Goal: Information Seeking & Learning: Learn about a topic

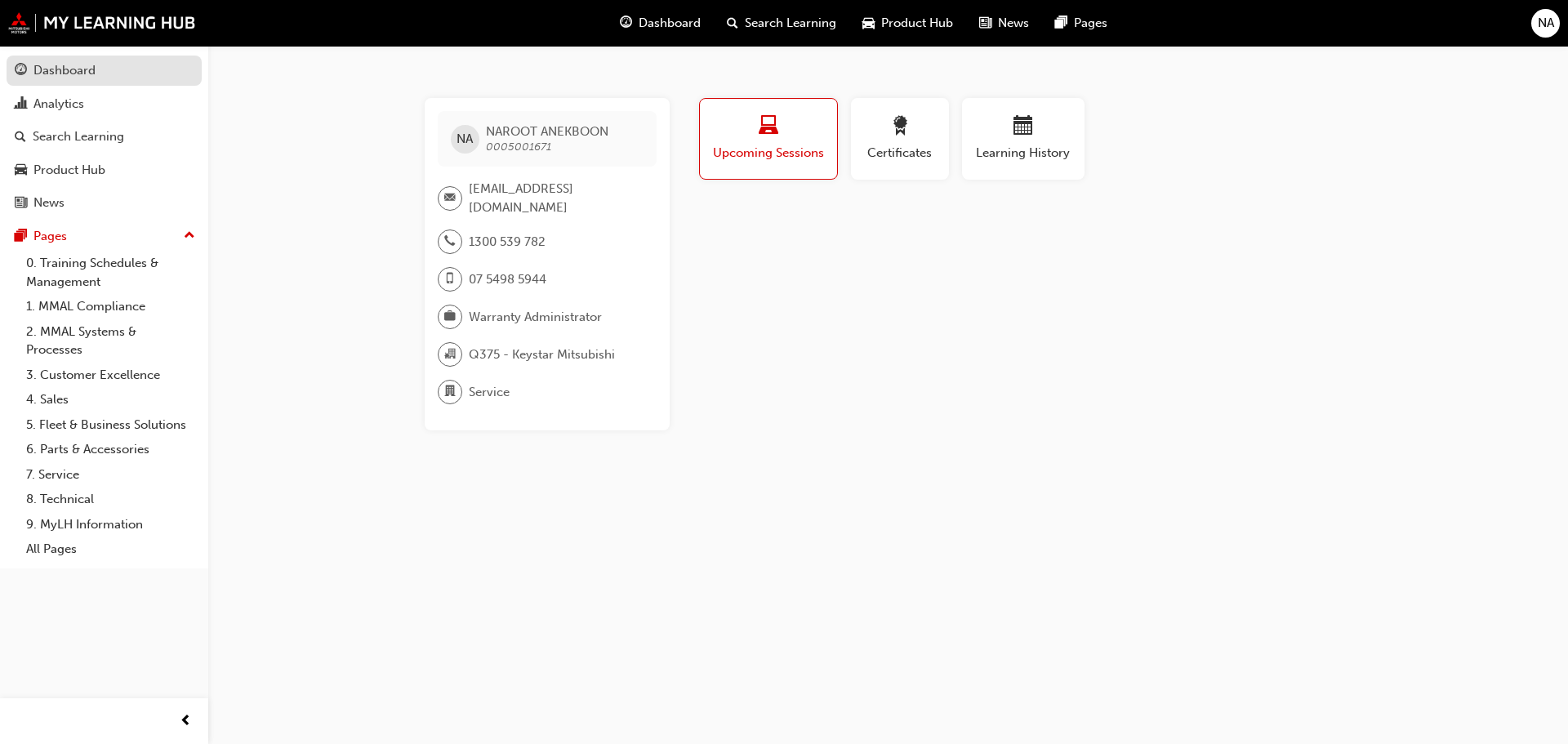
click at [79, 80] on div "Dashboard" at bounding box center [64, 70] width 62 height 19
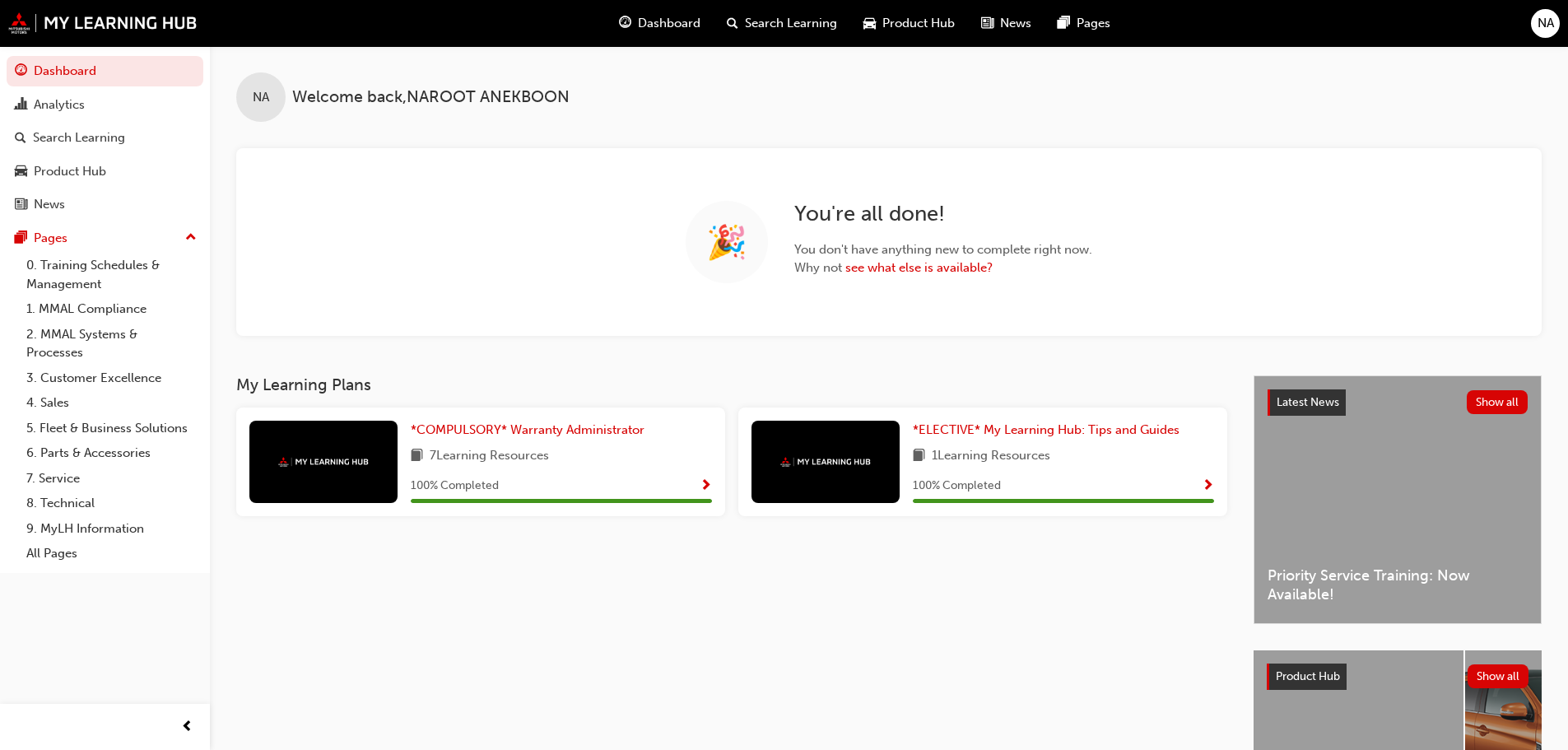
click at [1548, 29] on span "NA" at bounding box center [1546, 23] width 17 height 19
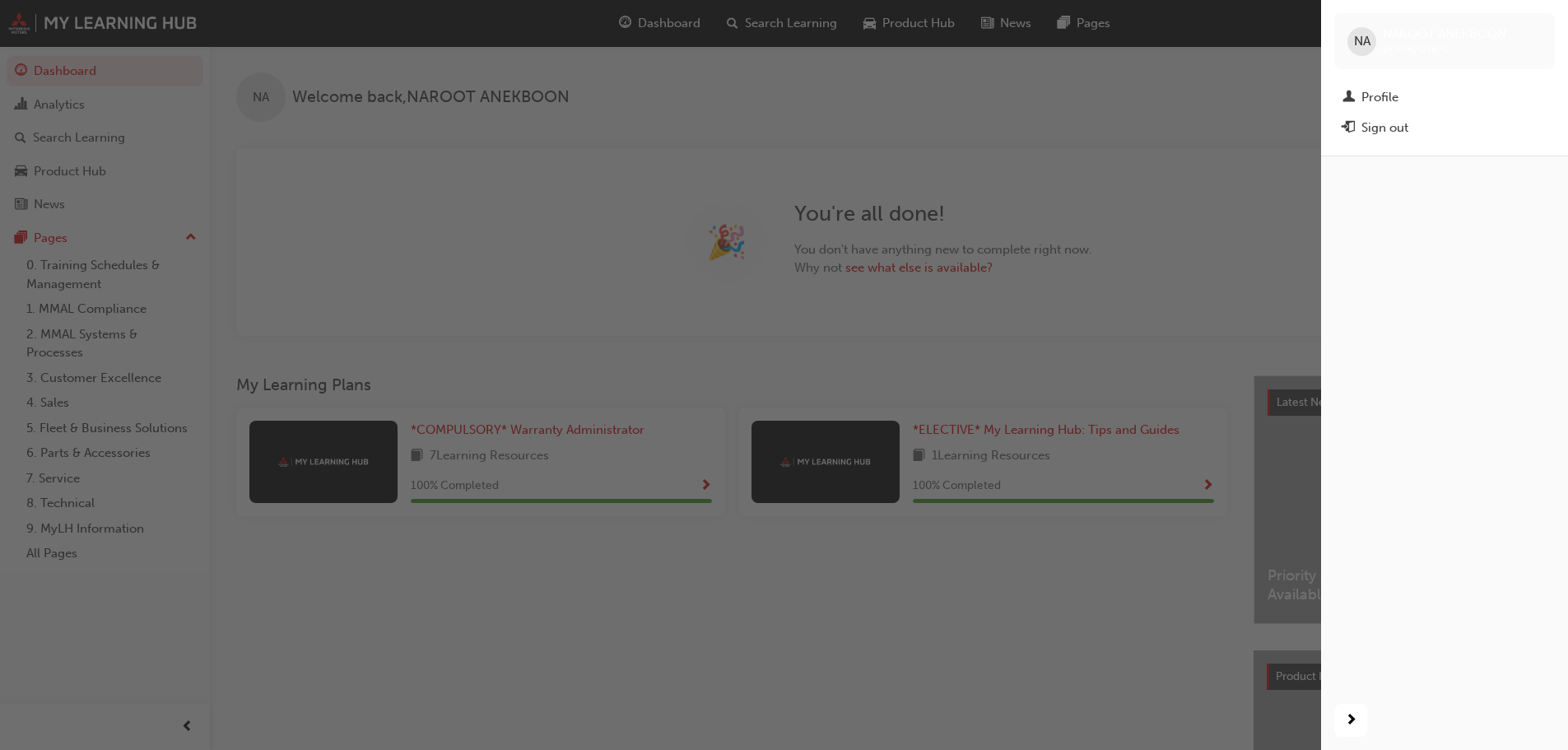
click at [1548, 28] on div "NA NAROOT ANEKBOON 0005001671" at bounding box center [1444, 41] width 221 height 56
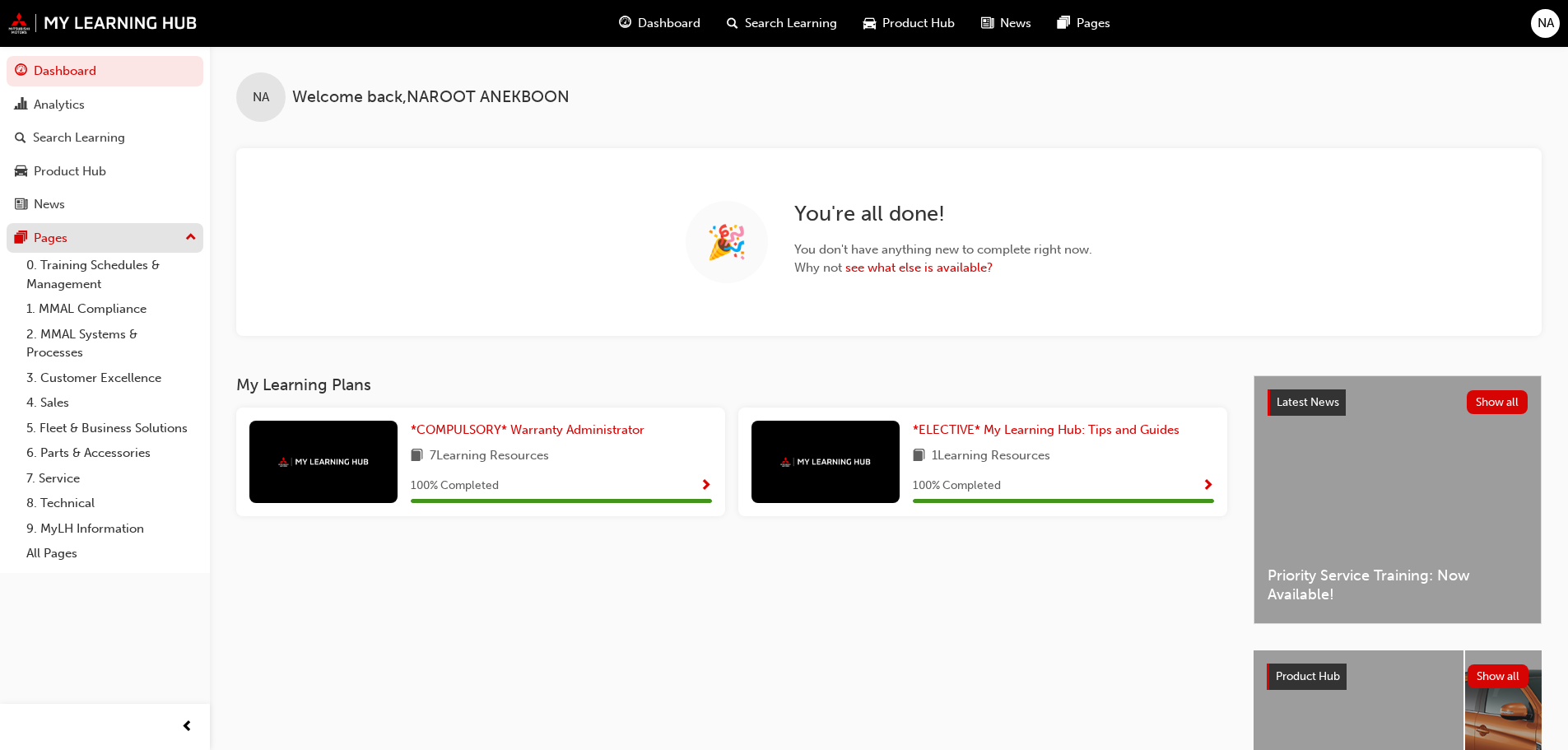
click at [110, 237] on div "Pages" at bounding box center [105, 238] width 180 height 21
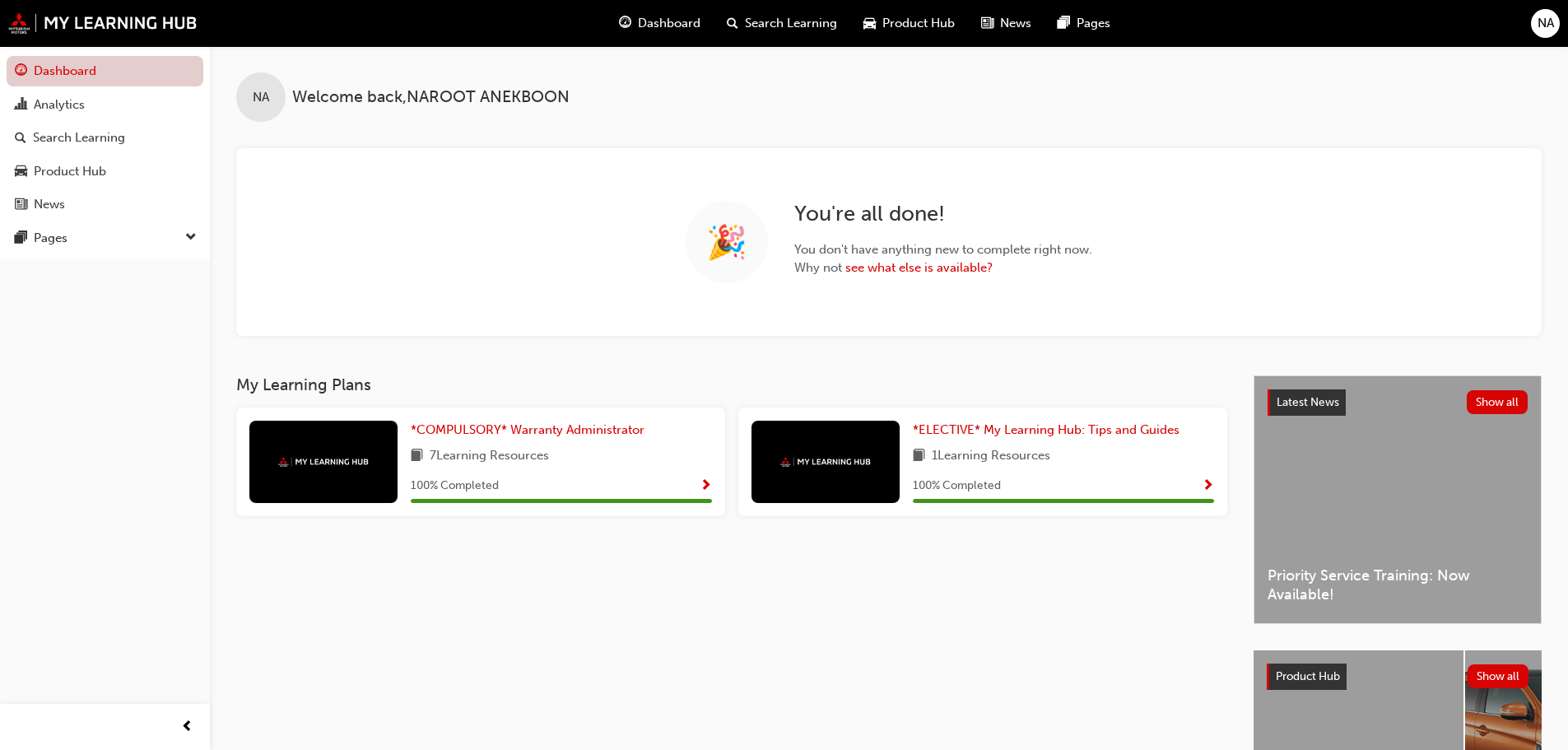
click at [127, 76] on link "Dashboard" at bounding box center [105, 71] width 197 height 31
click at [129, 27] on img at bounding box center [102, 23] width 189 height 22
click at [939, 268] on link "see what else is available?" at bounding box center [919, 268] width 148 height 15
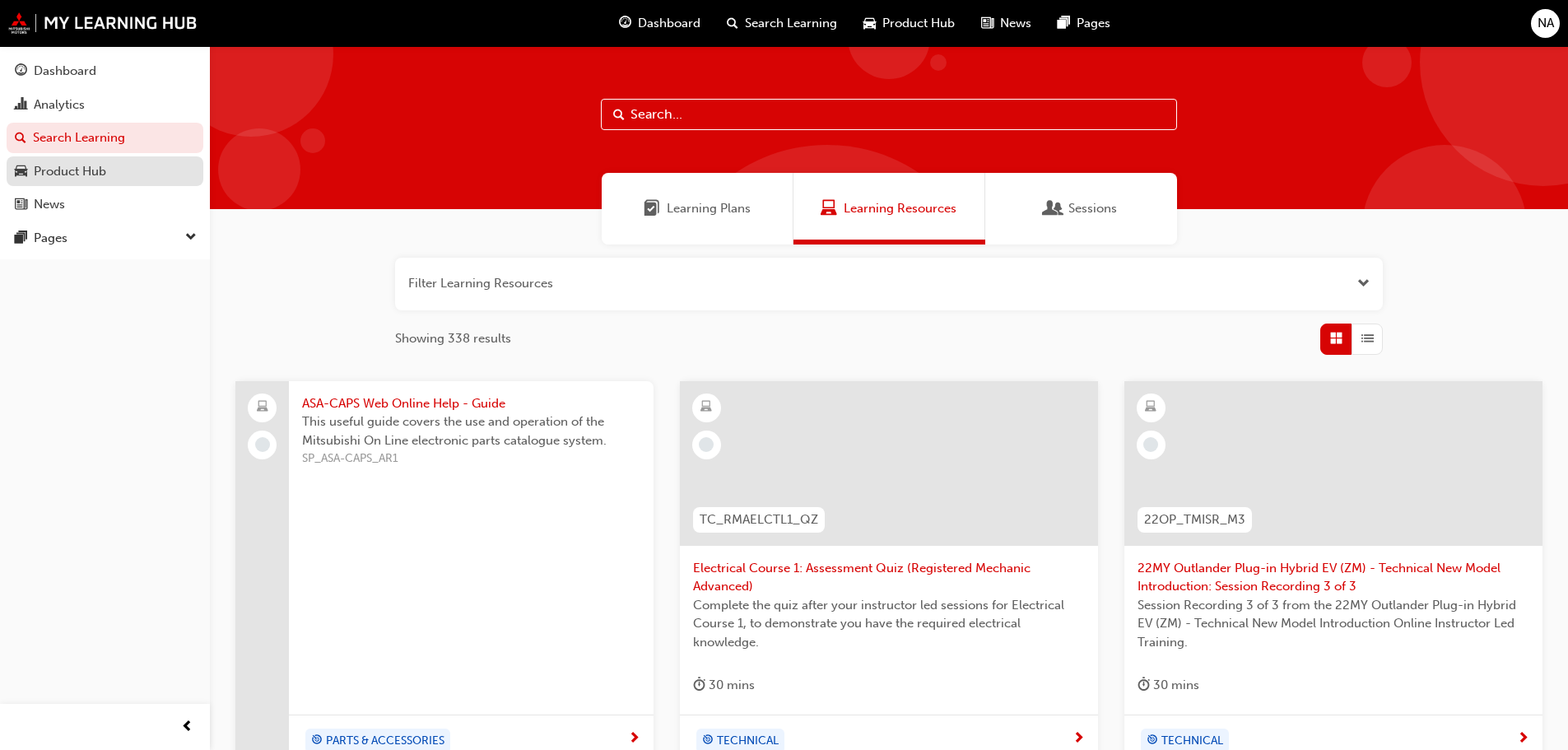
click at [81, 179] on div "Product Hub" at bounding box center [69, 171] width 72 height 19
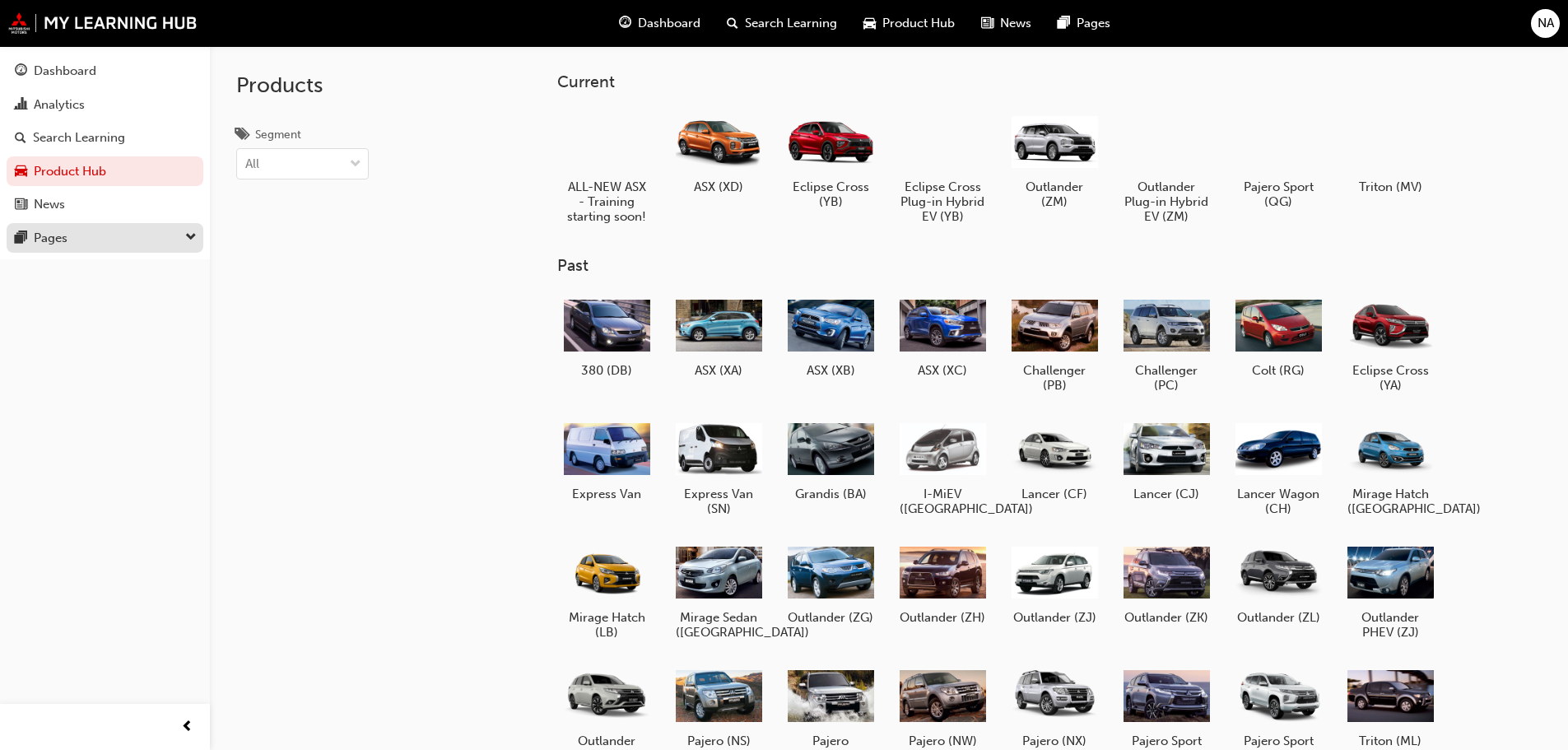
click at [73, 229] on div "Pages" at bounding box center [105, 238] width 180 height 21
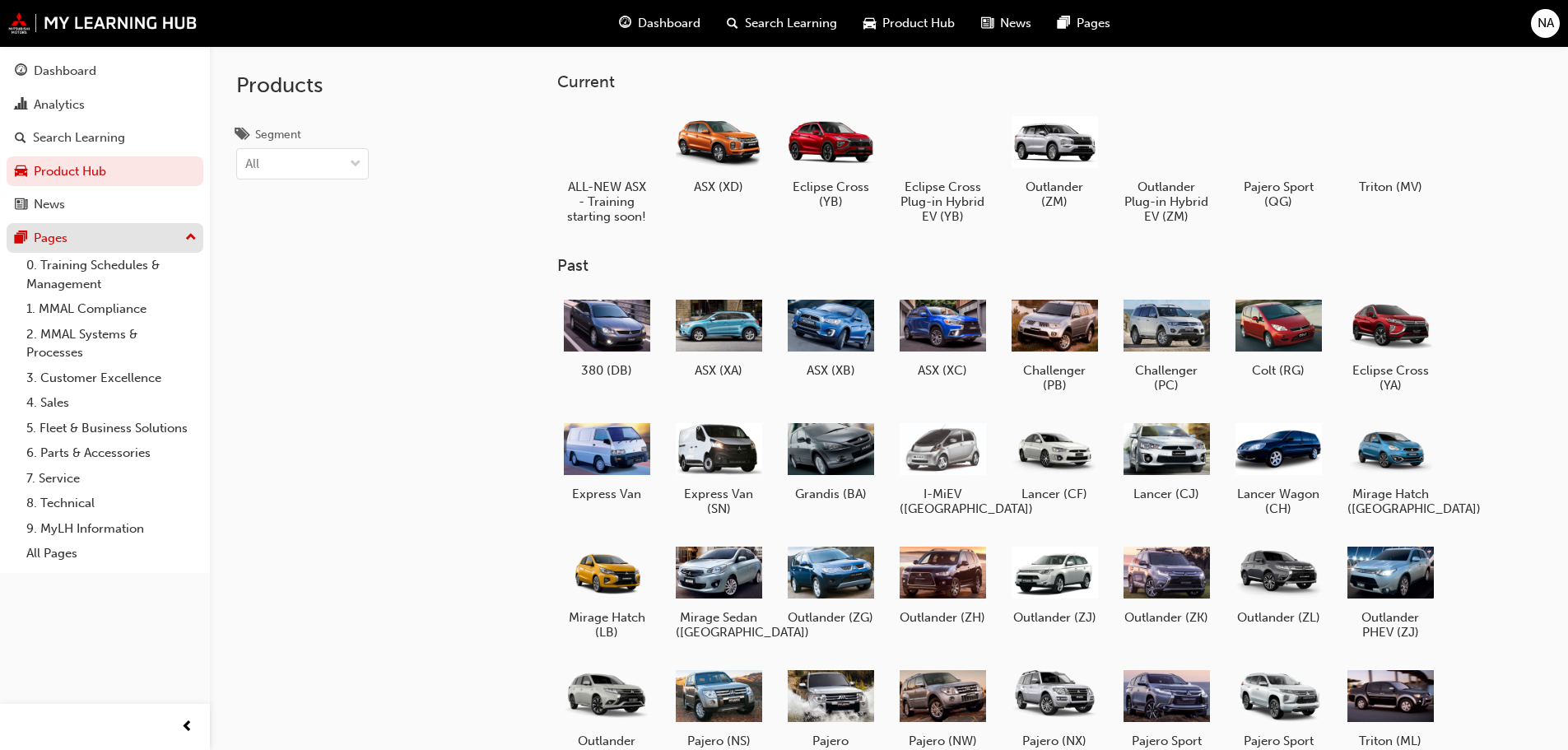
click at [73, 229] on div "Pages" at bounding box center [105, 238] width 180 height 21
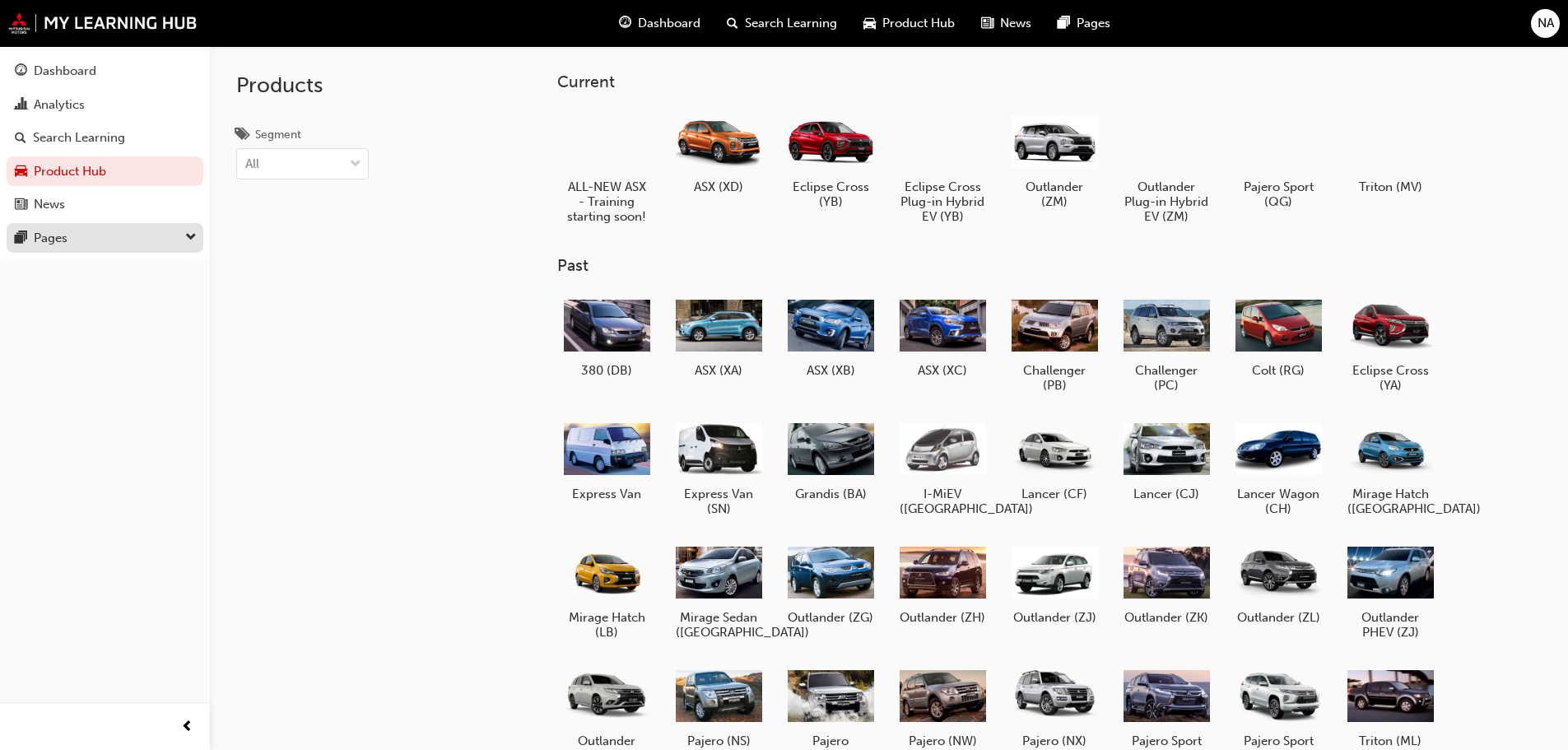
click at [85, 245] on div "Pages" at bounding box center [105, 238] width 180 height 21
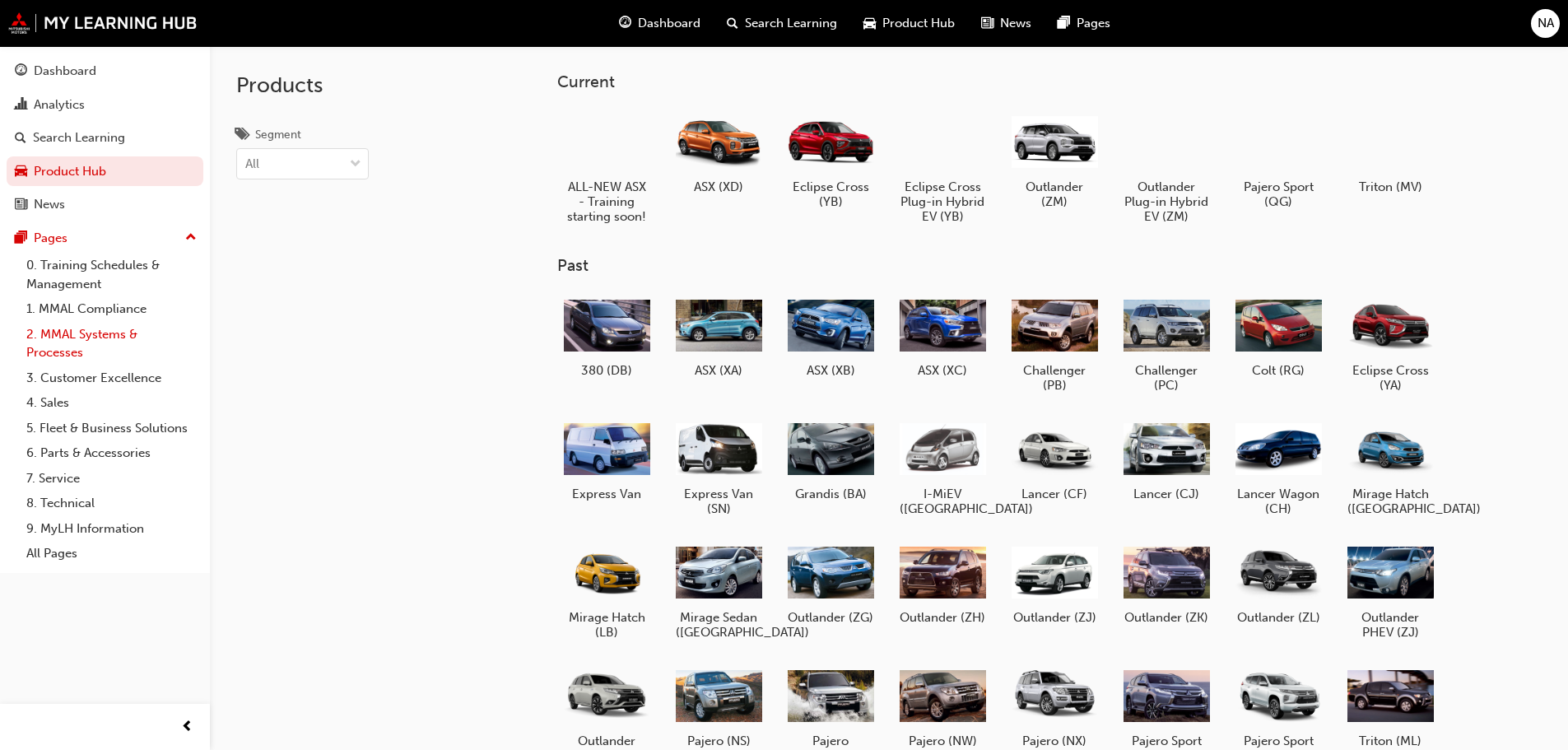
click at [120, 342] on link "2. MMAL Systems & Processes" at bounding box center [111, 344] width 183 height 44
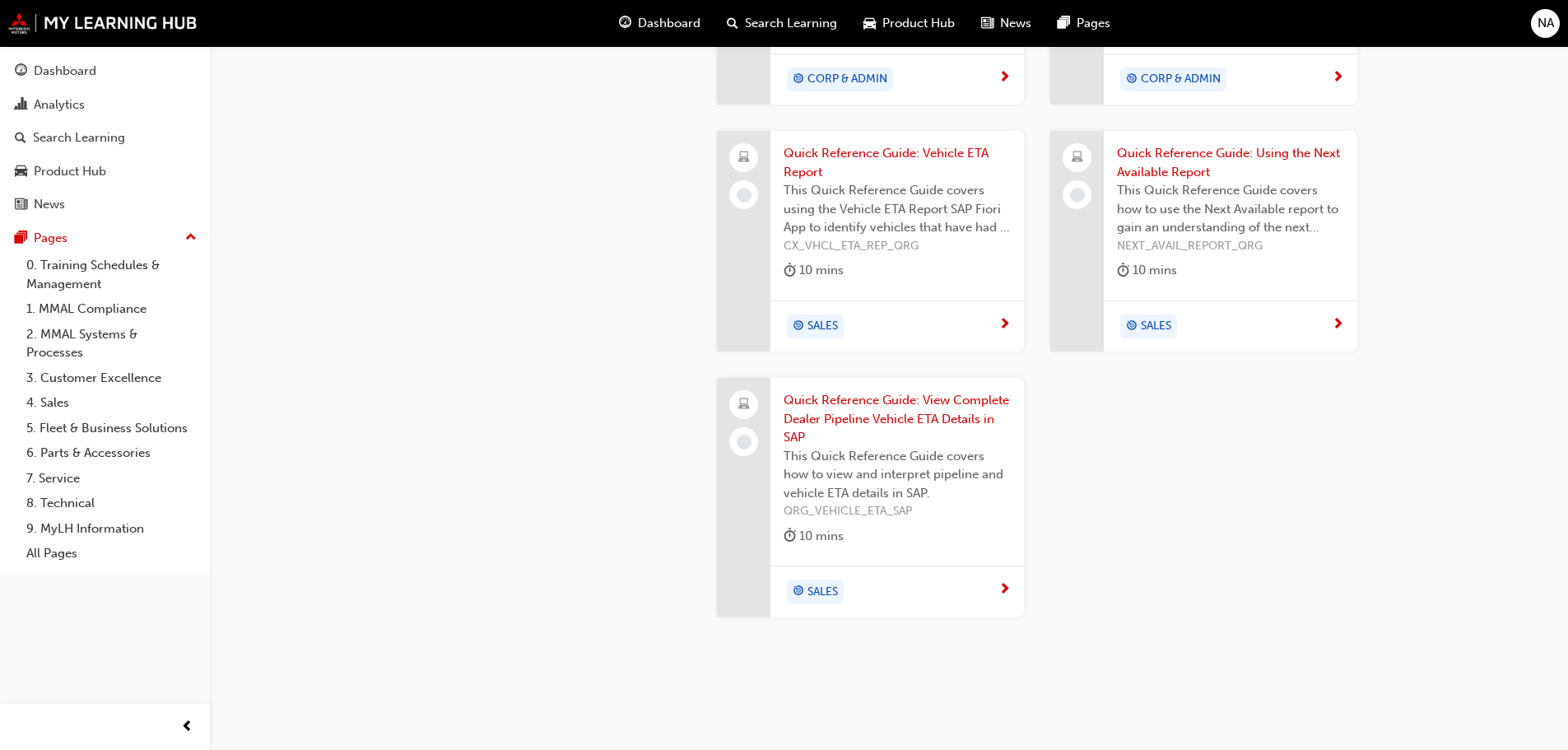
scroll to position [1939, 0]
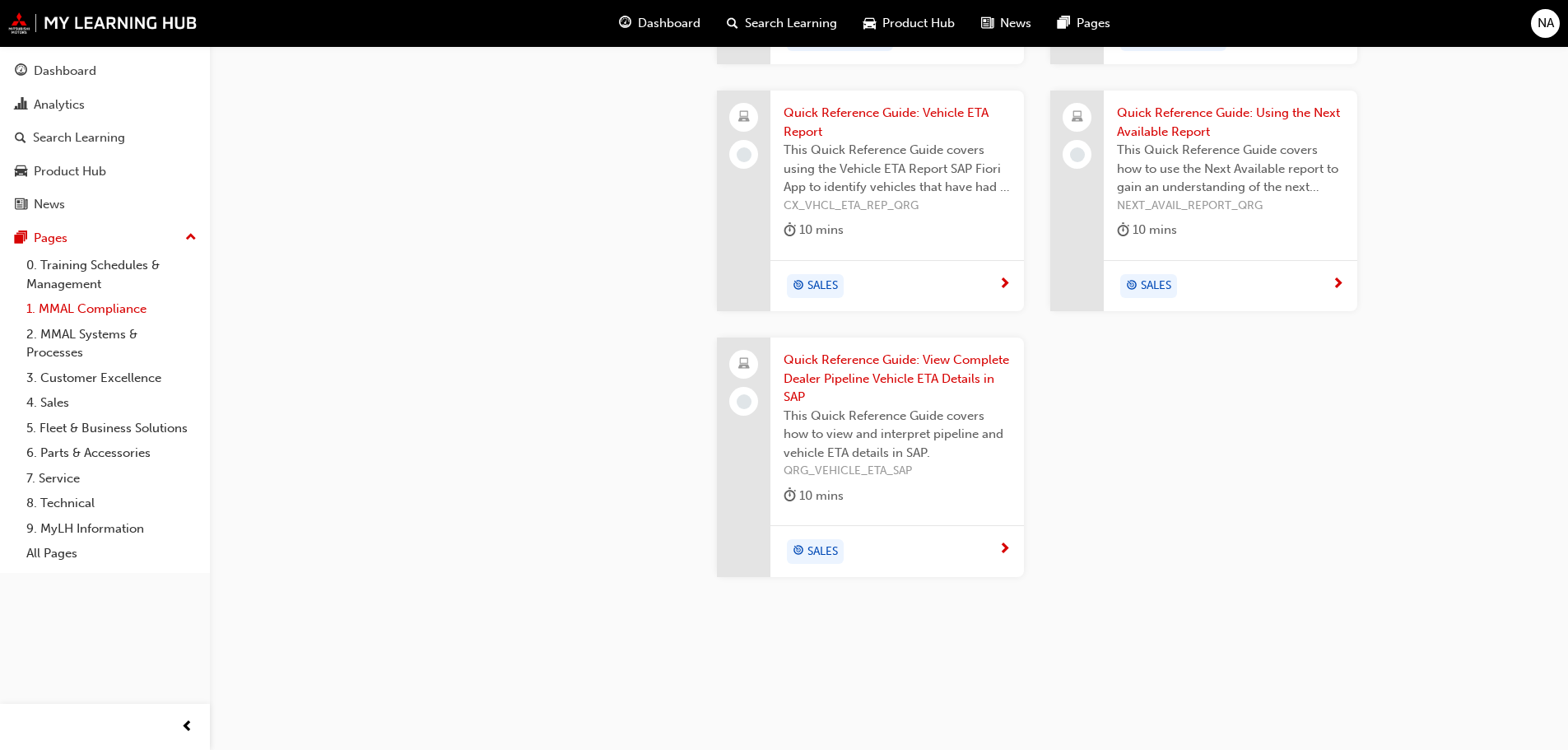
click at [75, 305] on link "1. MMAL Compliance" at bounding box center [111, 309] width 183 height 26
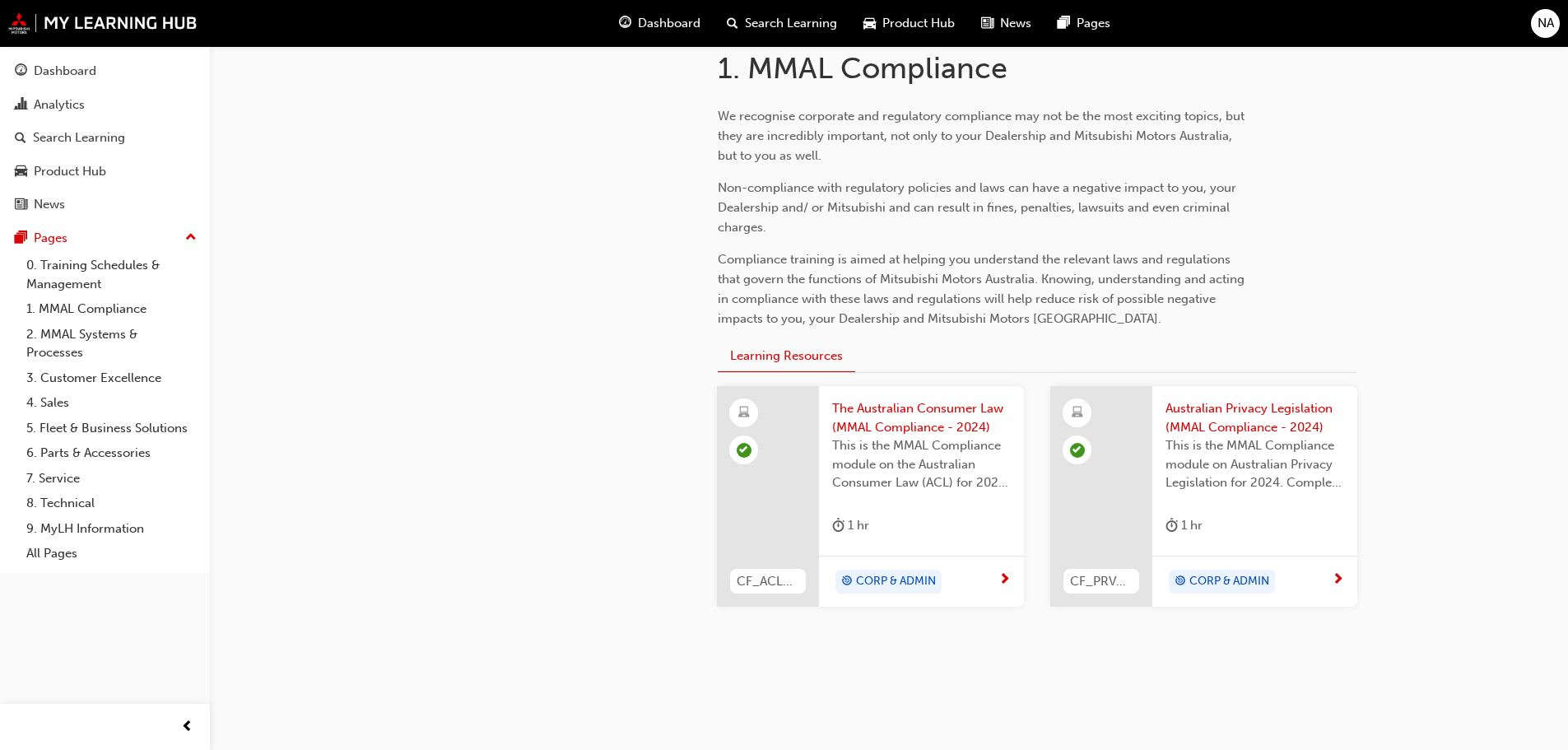
scroll to position [387, 0]
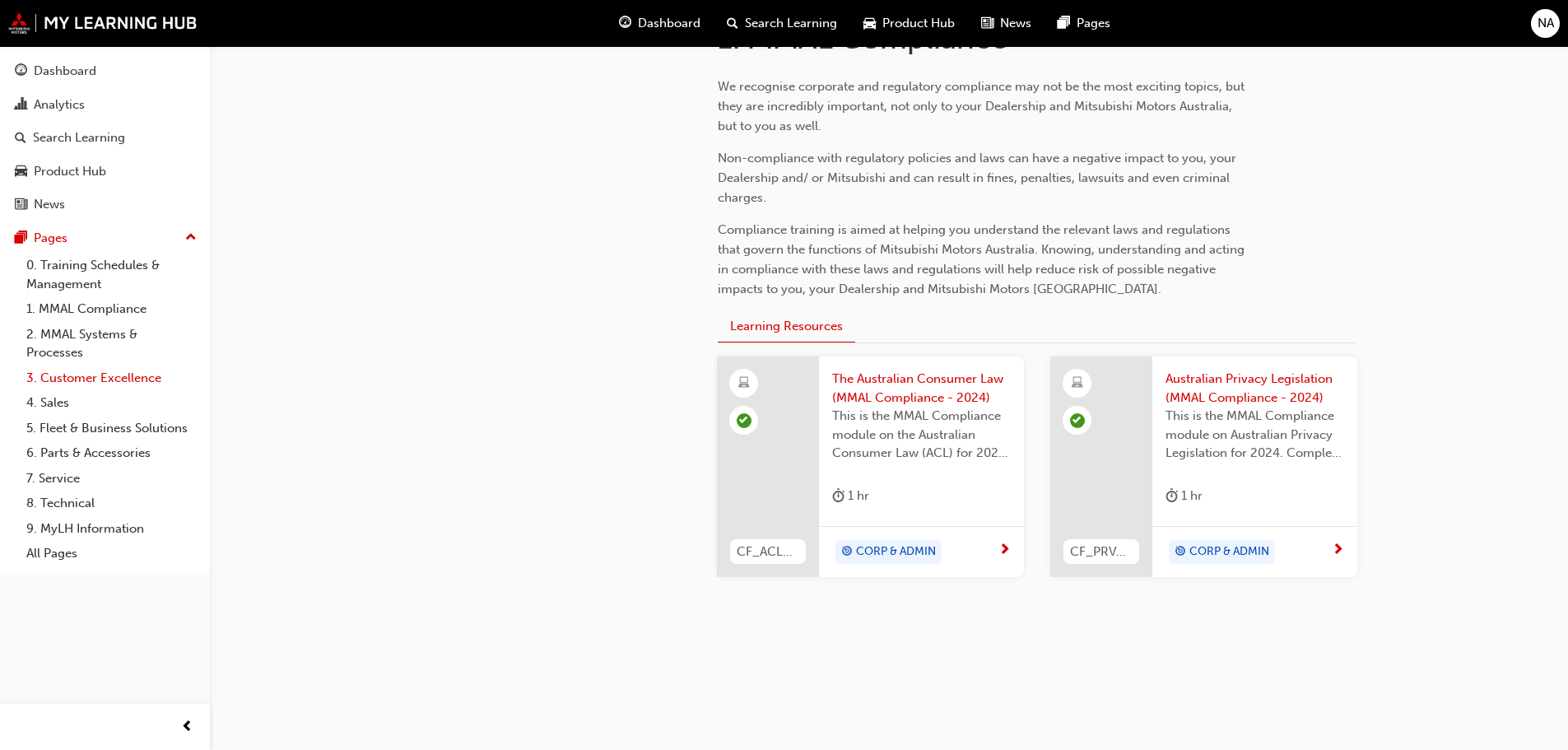
click at [80, 380] on link "3. Customer Excellence" at bounding box center [111, 378] width 183 height 26
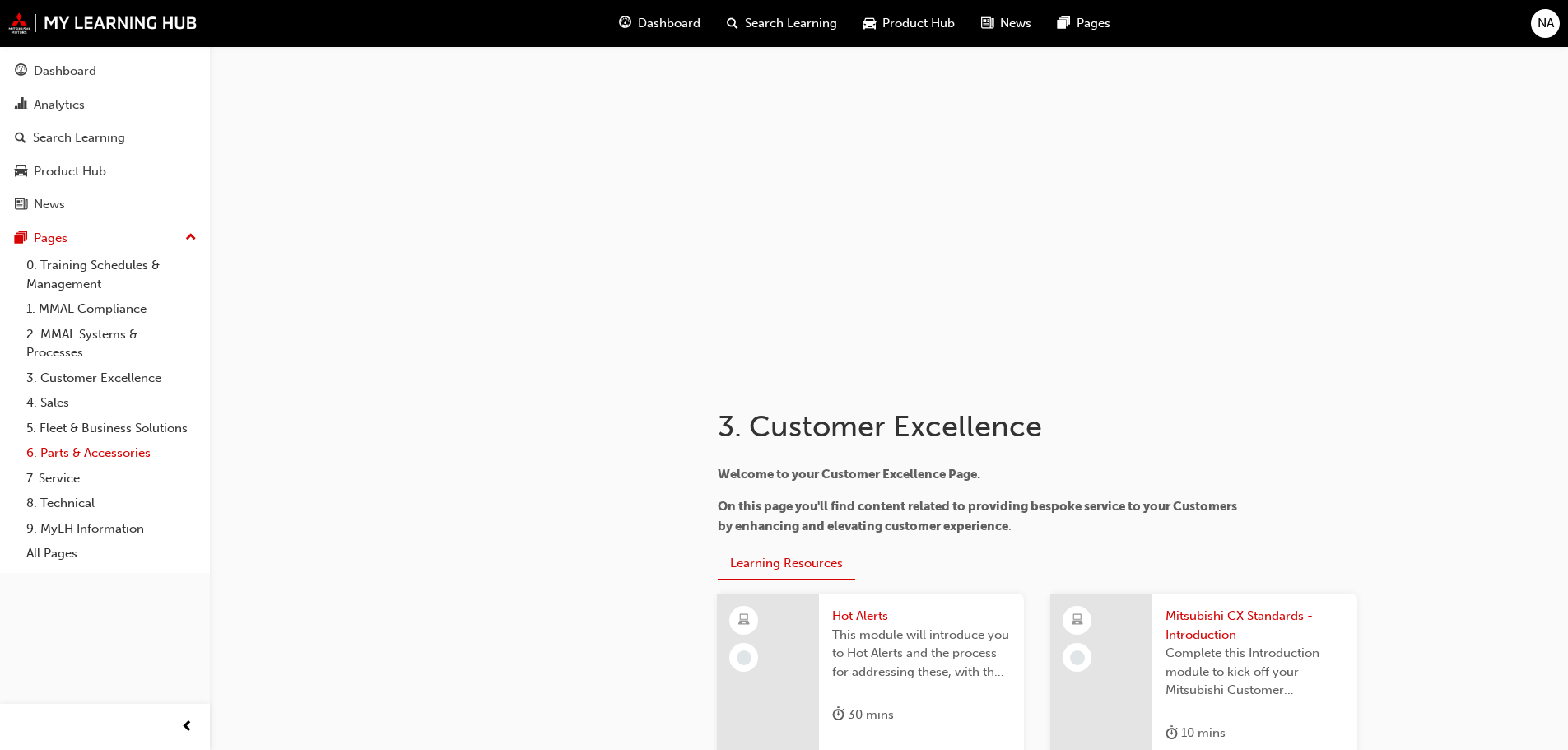
click at [77, 456] on link "6. Parts & Accessories" at bounding box center [111, 454] width 183 height 26
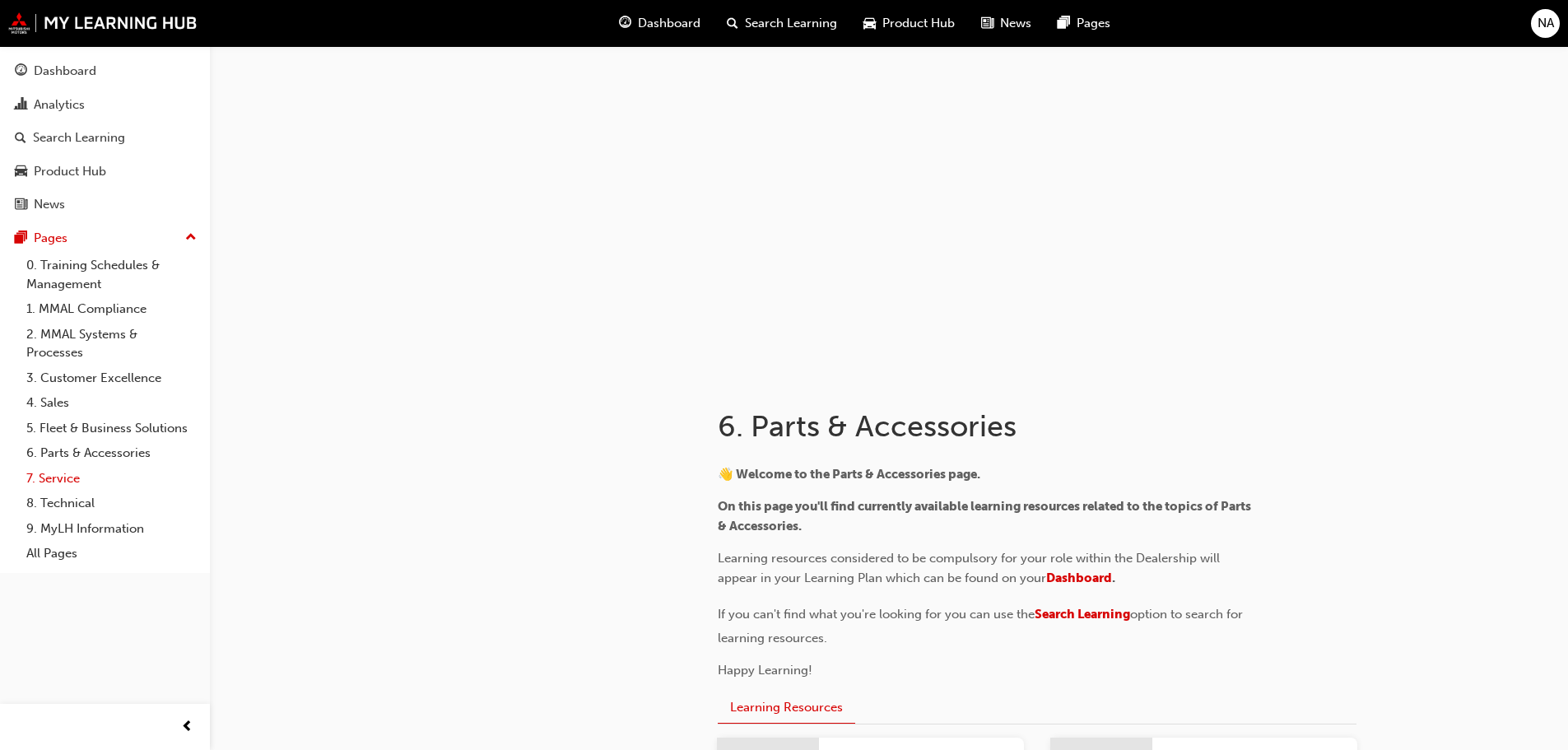
click at [90, 476] on link "7. Service" at bounding box center [111, 479] width 183 height 26
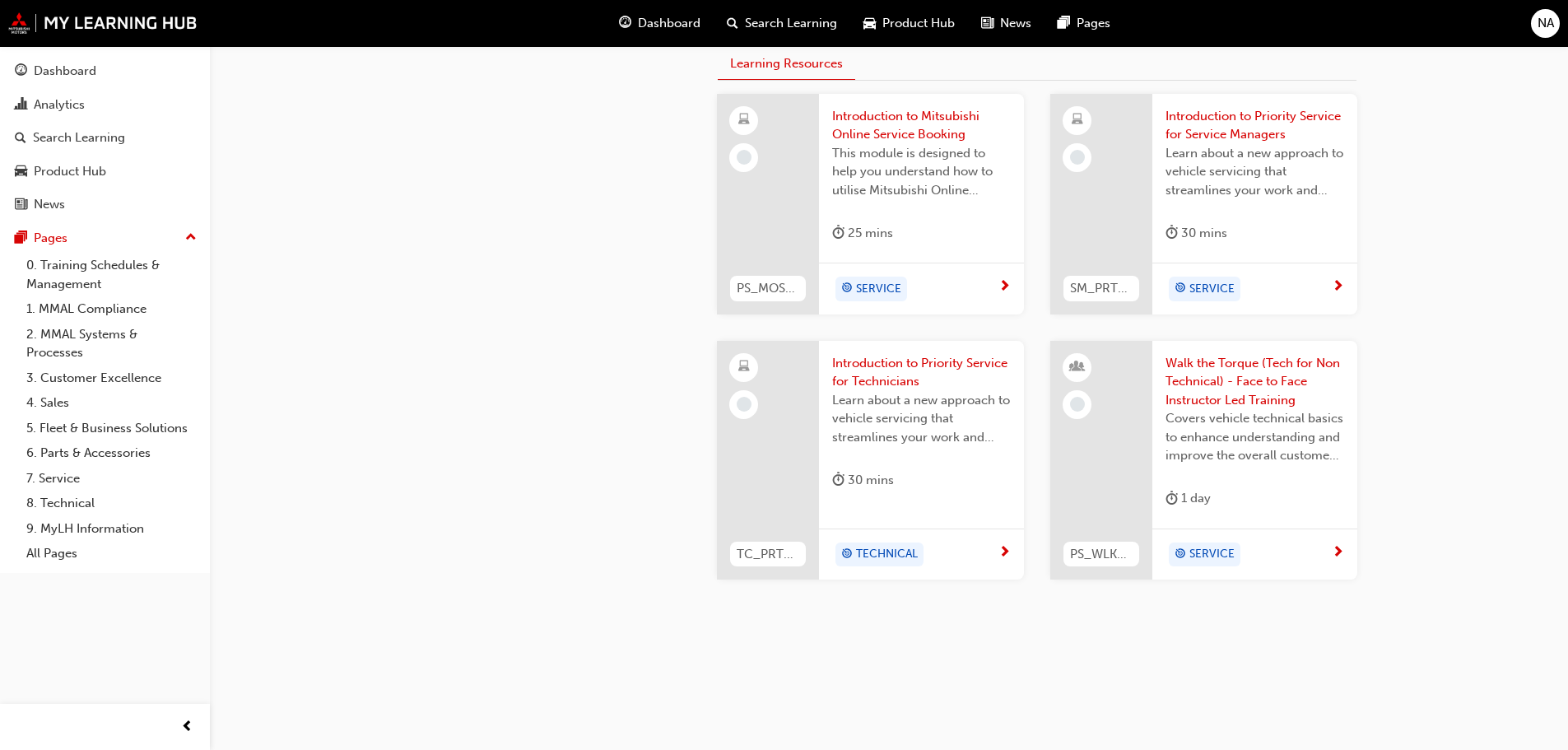
scroll to position [722, 0]
click at [76, 557] on link "All Pages" at bounding box center [111, 554] width 183 height 26
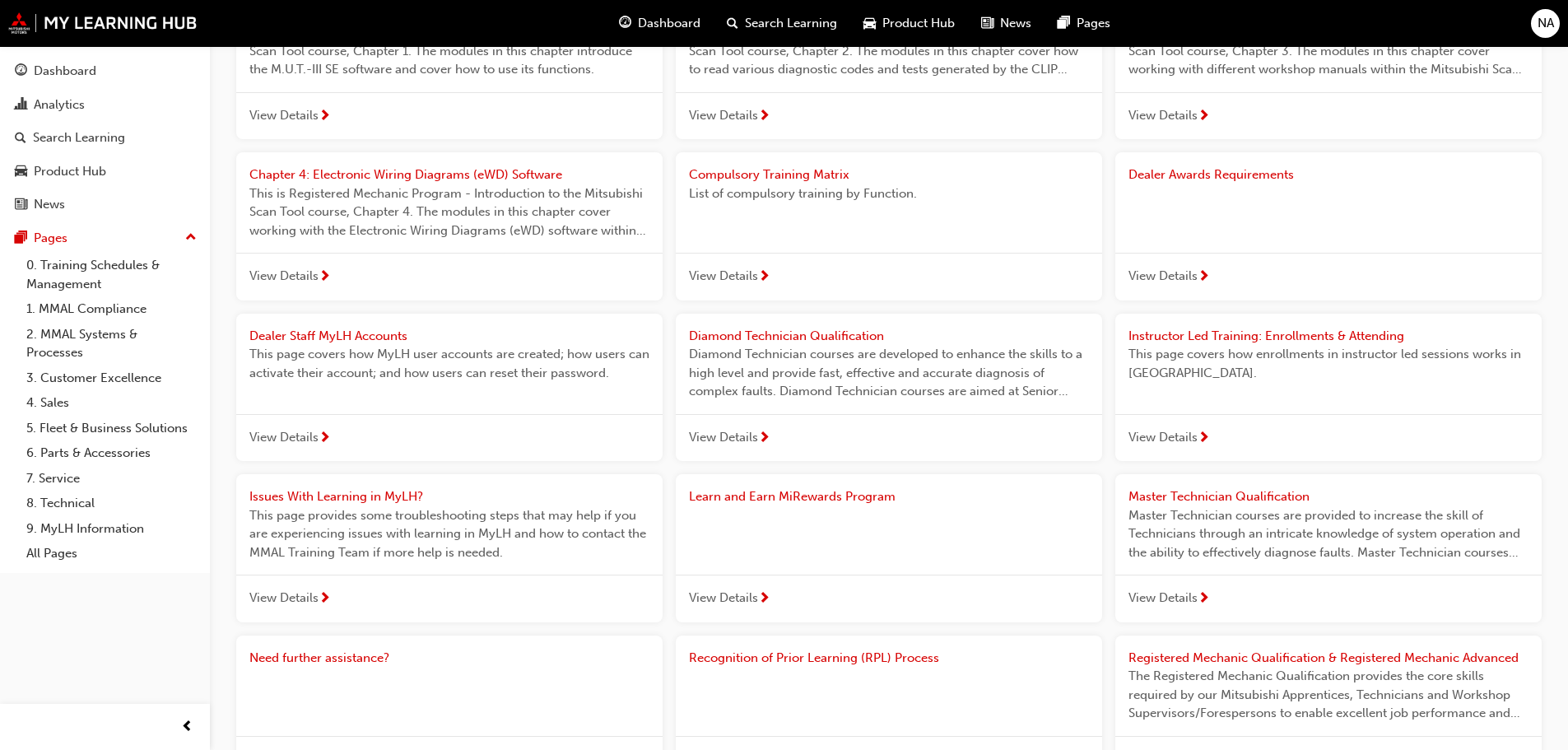
scroll to position [975, 0]
click at [1214, 169] on span "Dealer Awards Requirements" at bounding box center [1211, 176] width 165 height 15
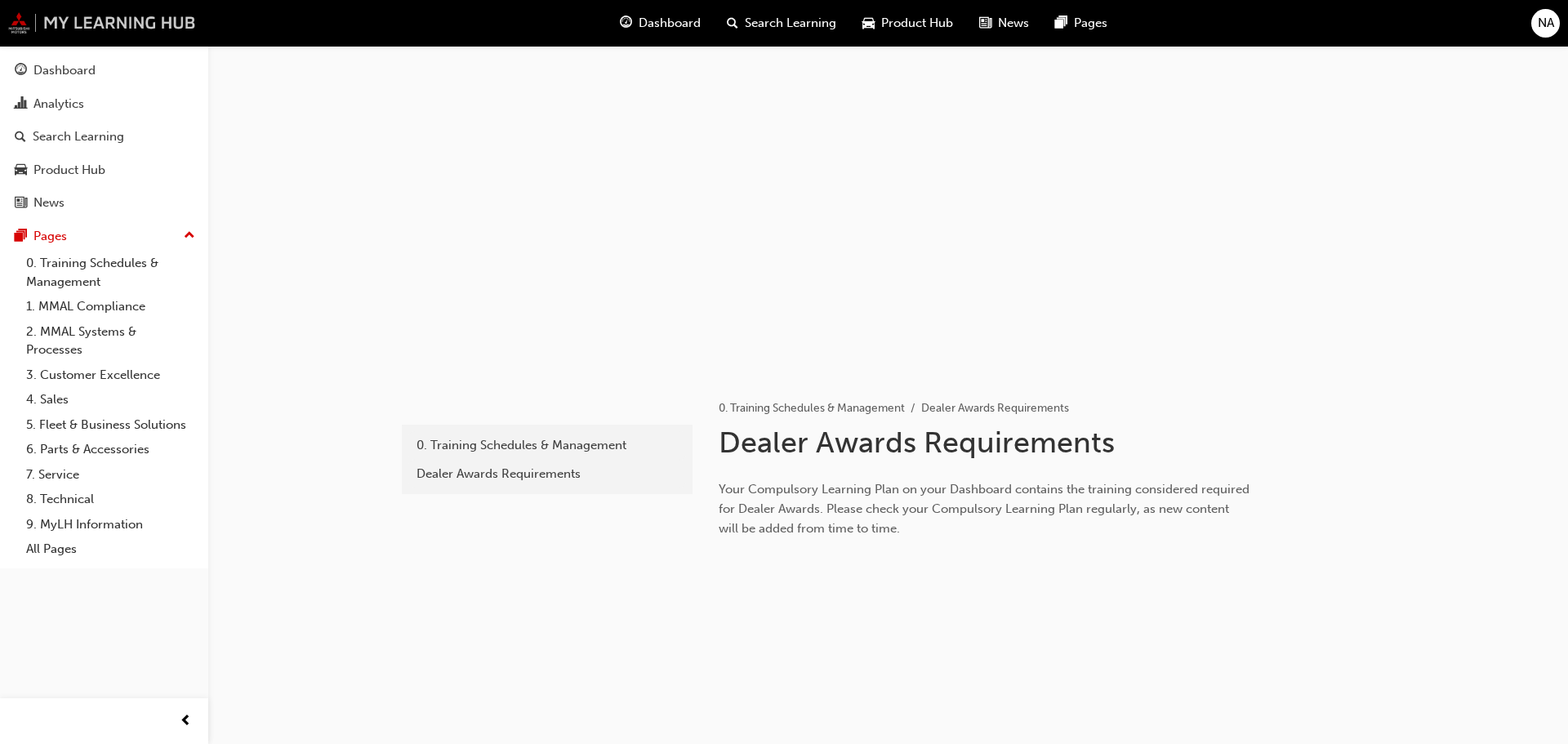
click at [81, 24] on img at bounding box center [101, 23] width 188 height 22
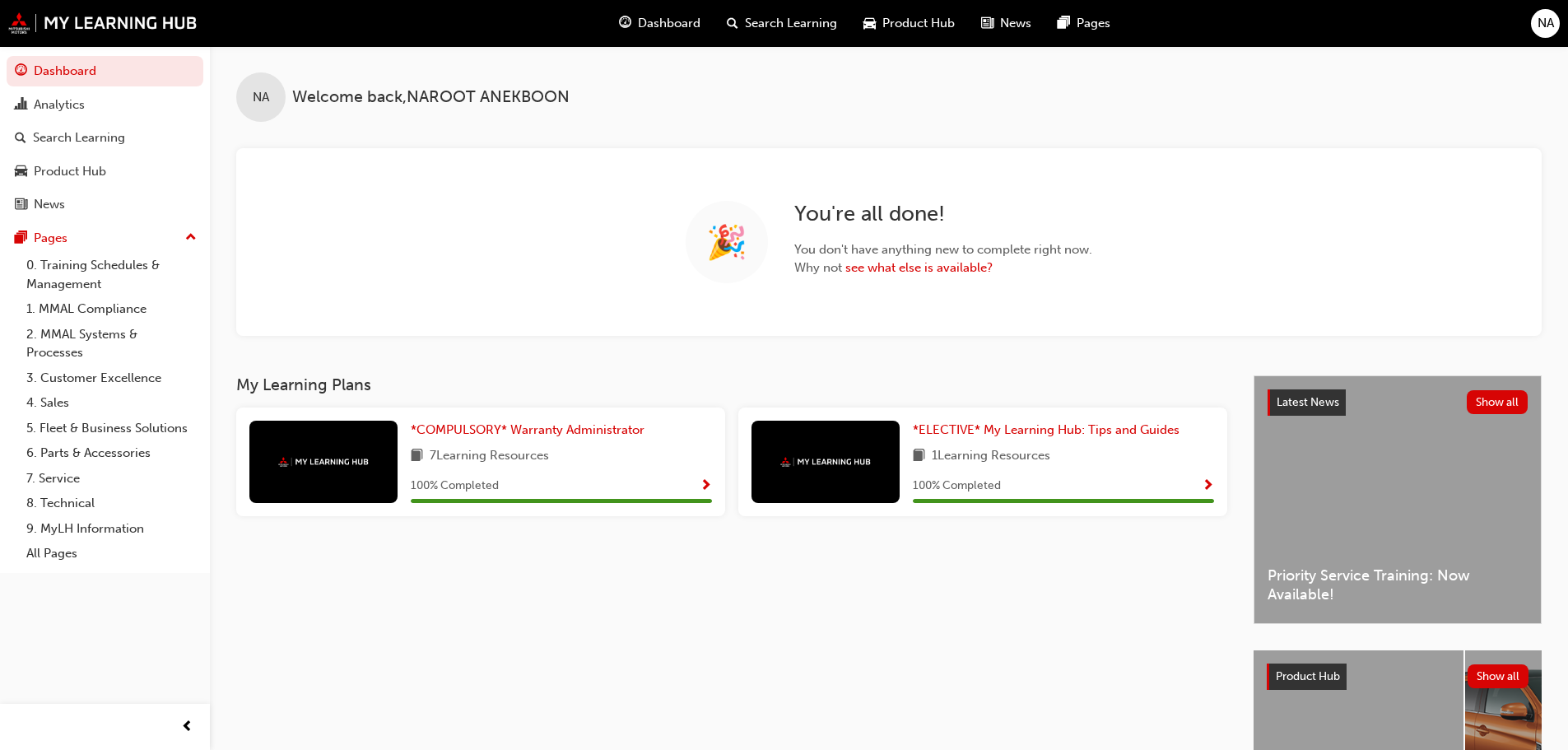
click at [1021, 31] on span "News" at bounding box center [1016, 23] width 32 height 19
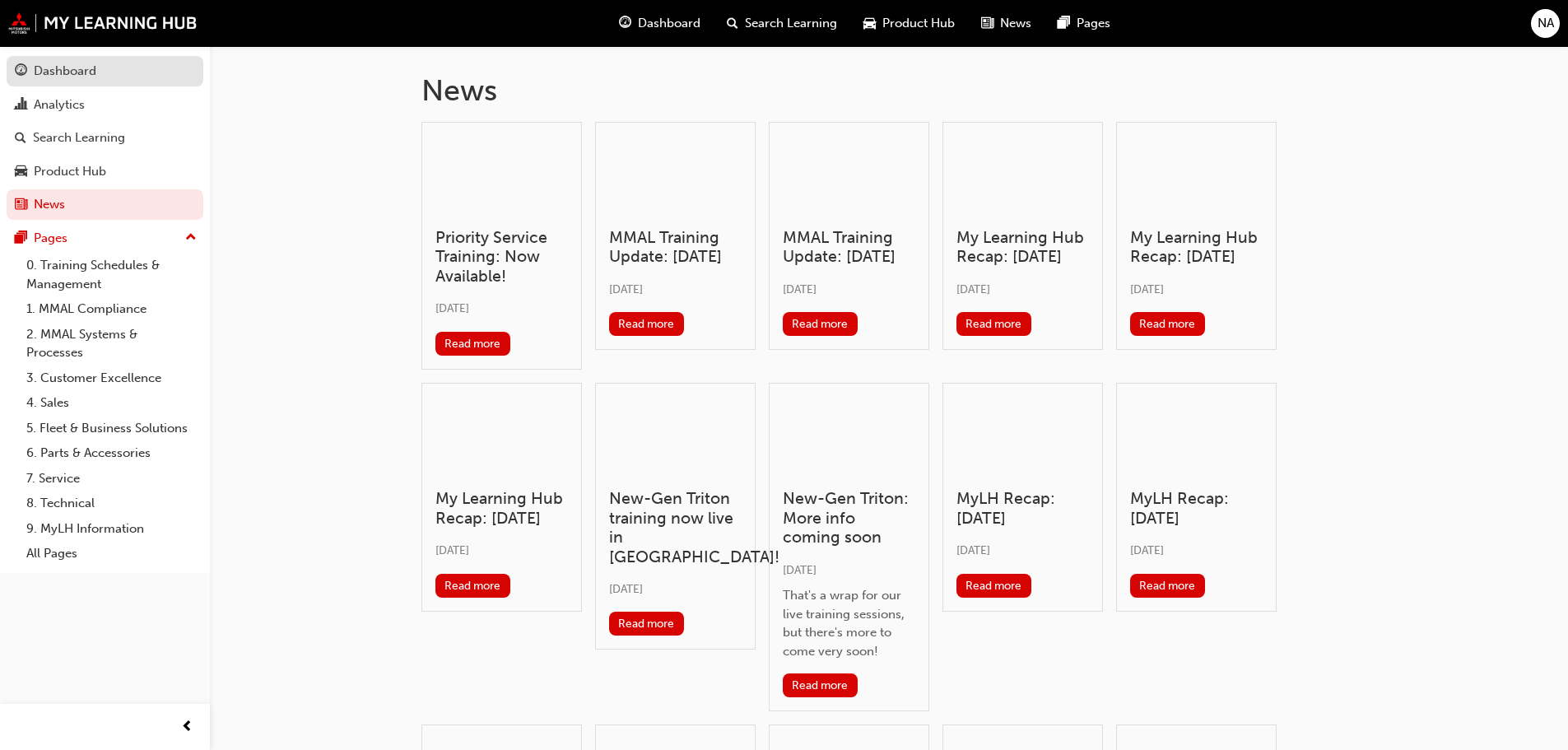
click at [75, 70] on div "Dashboard" at bounding box center [64, 70] width 62 height 19
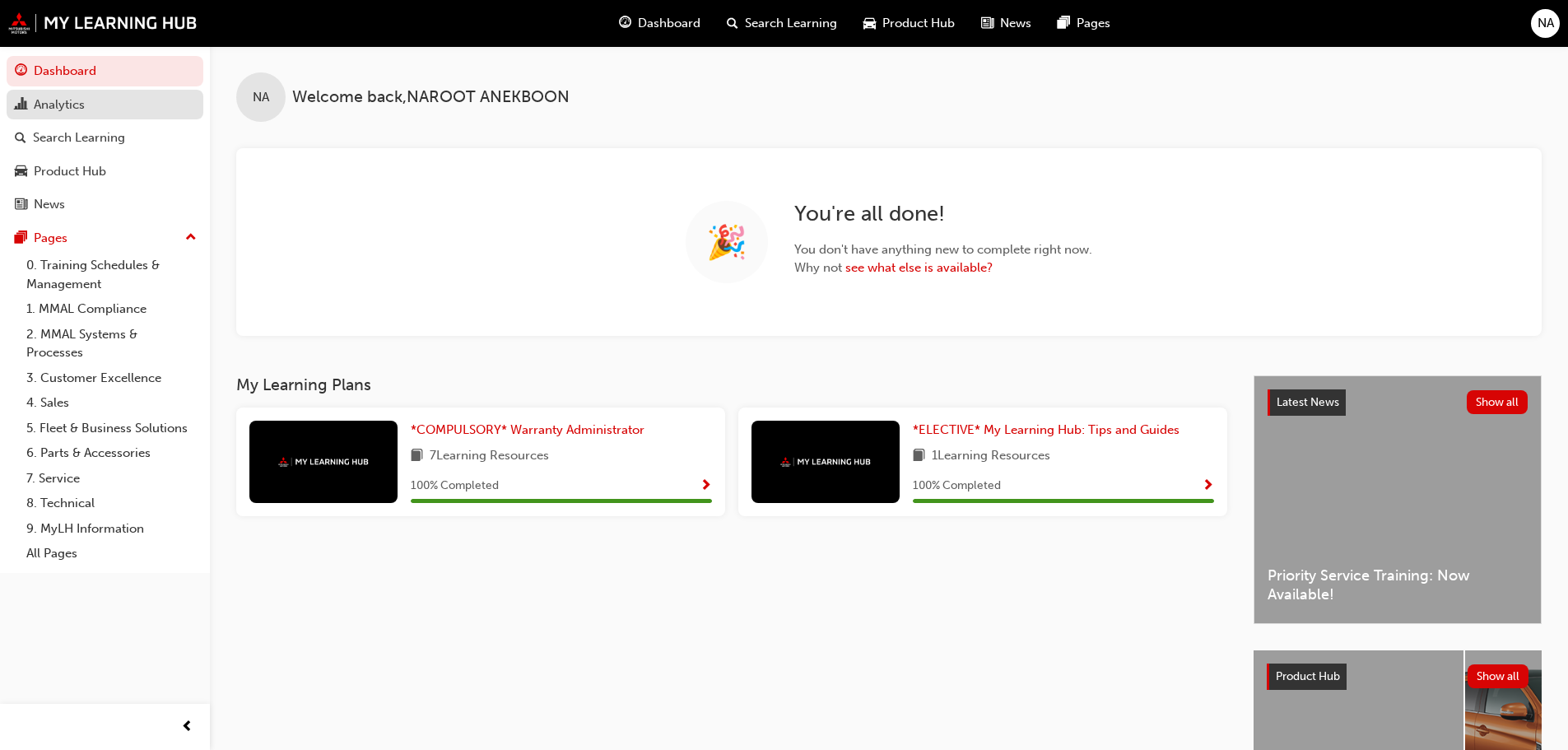
click at [65, 105] on div "Analytics" at bounding box center [59, 104] width 52 height 19
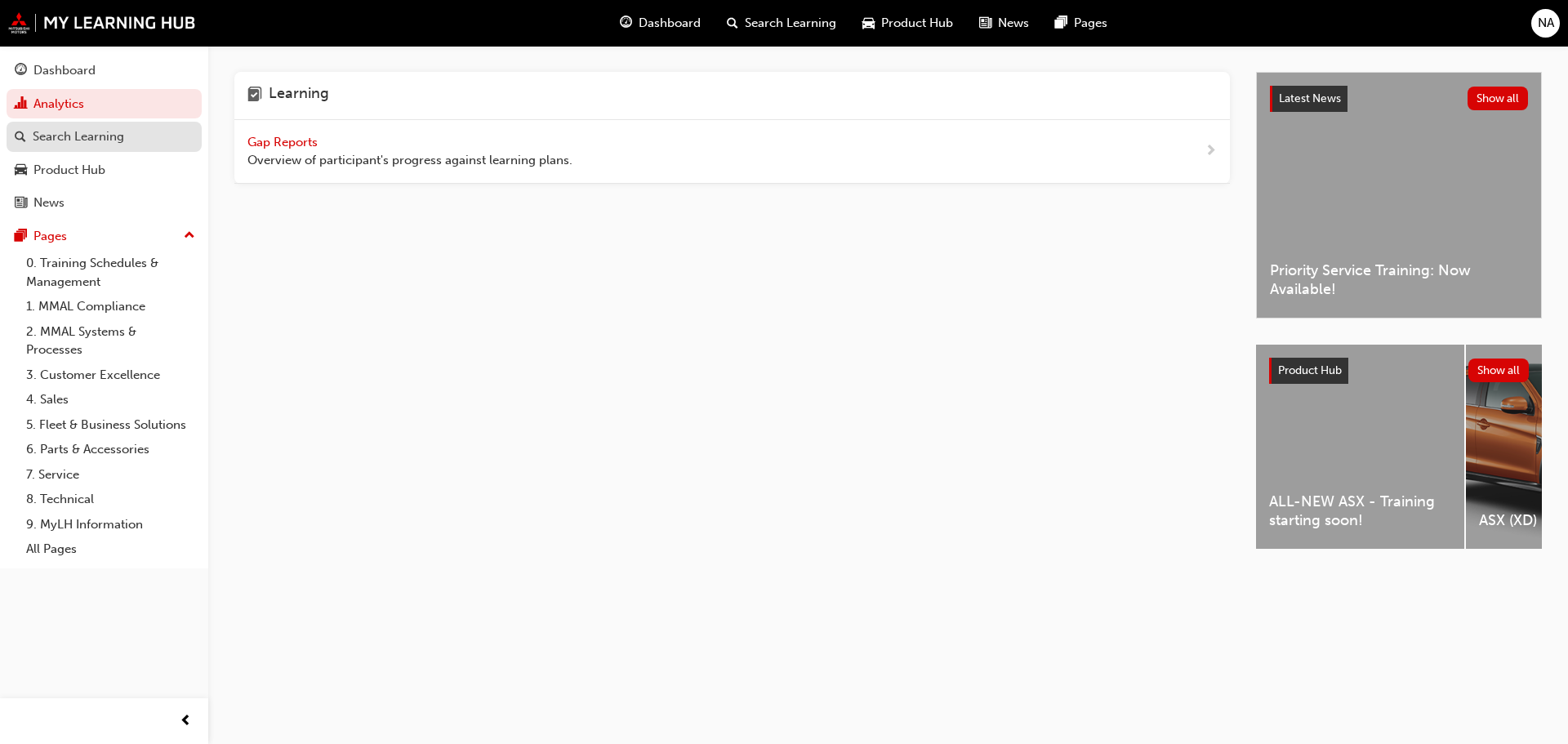
click at [109, 137] on div "Search Learning" at bounding box center [78, 137] width 91 height 19
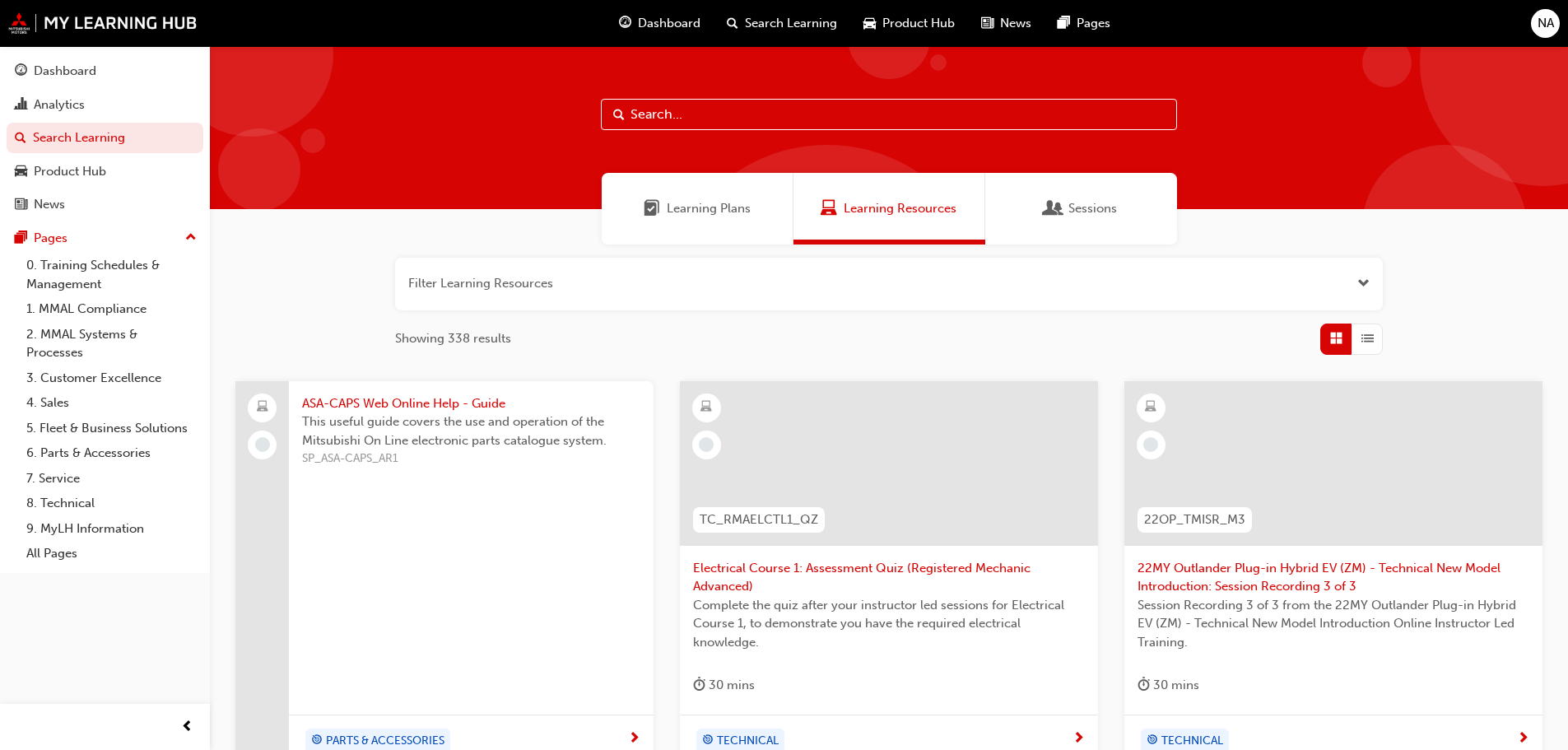
click at [672, 223] on div "Learning Plans" at bounding box center [698, 209] width 192 height 71
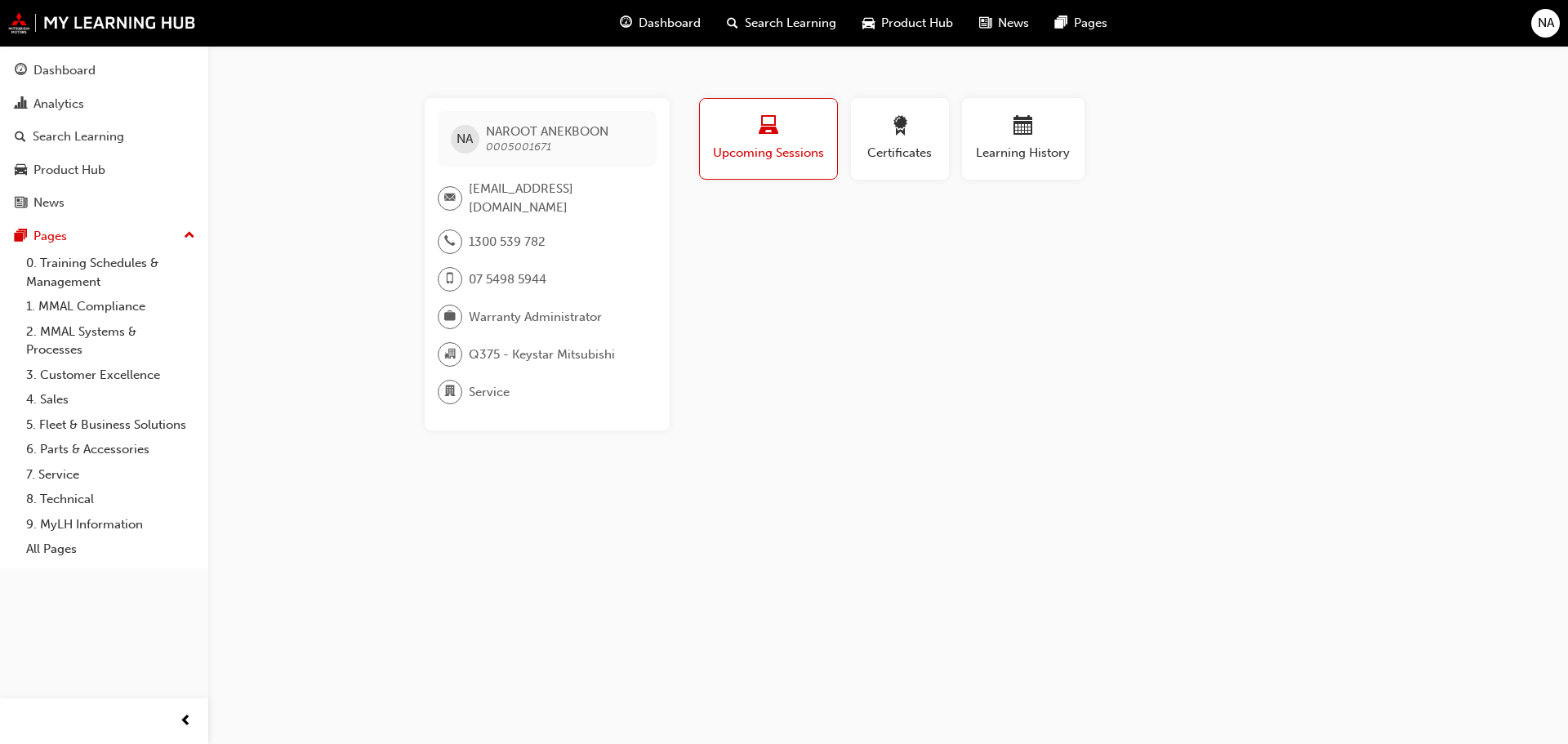
click at [1538, 22] on span "NA" at bounding box center [1545, 23] width 17 height 19
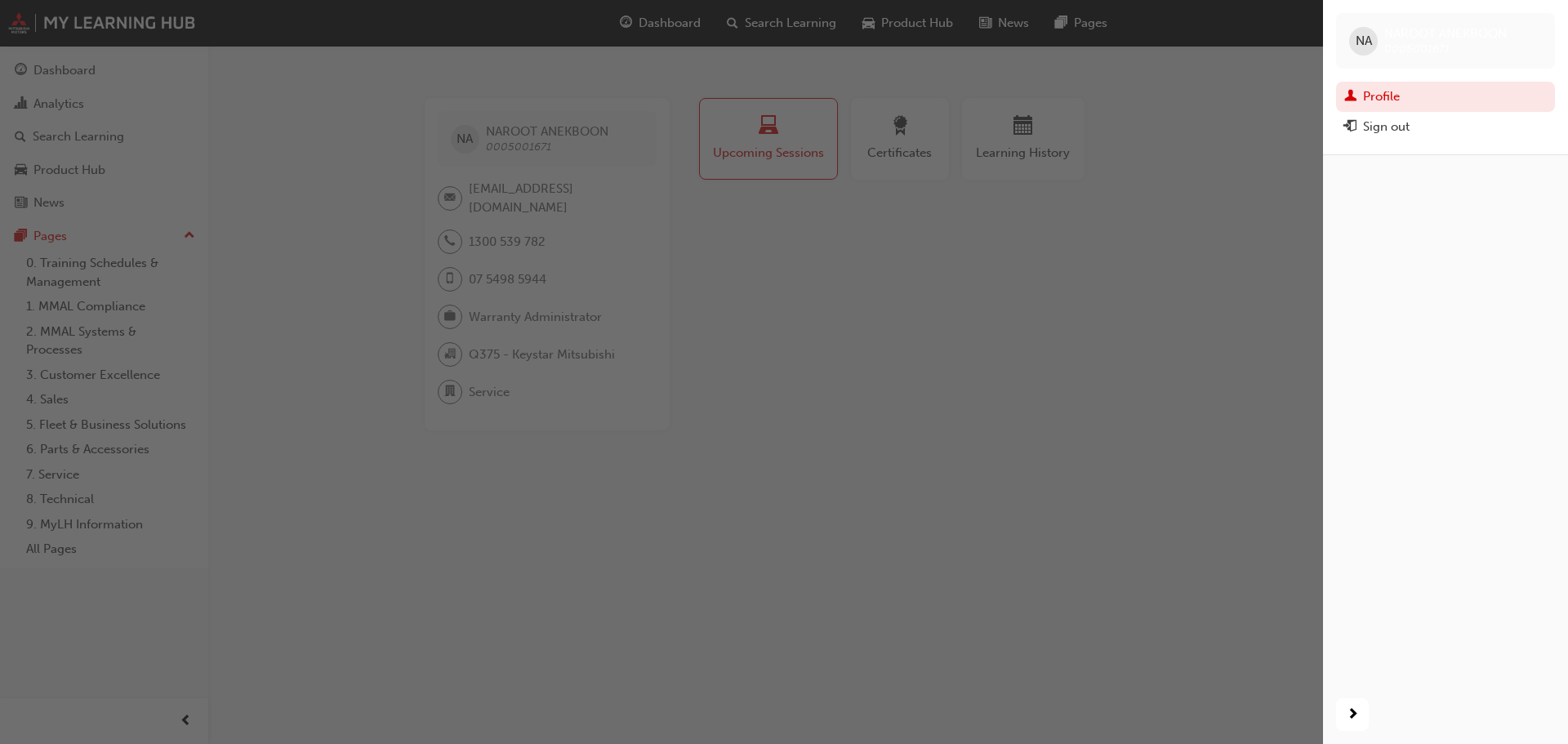
click at [1134, 261] on div "button" at bounding box center [661, 372] width 1322 height 744
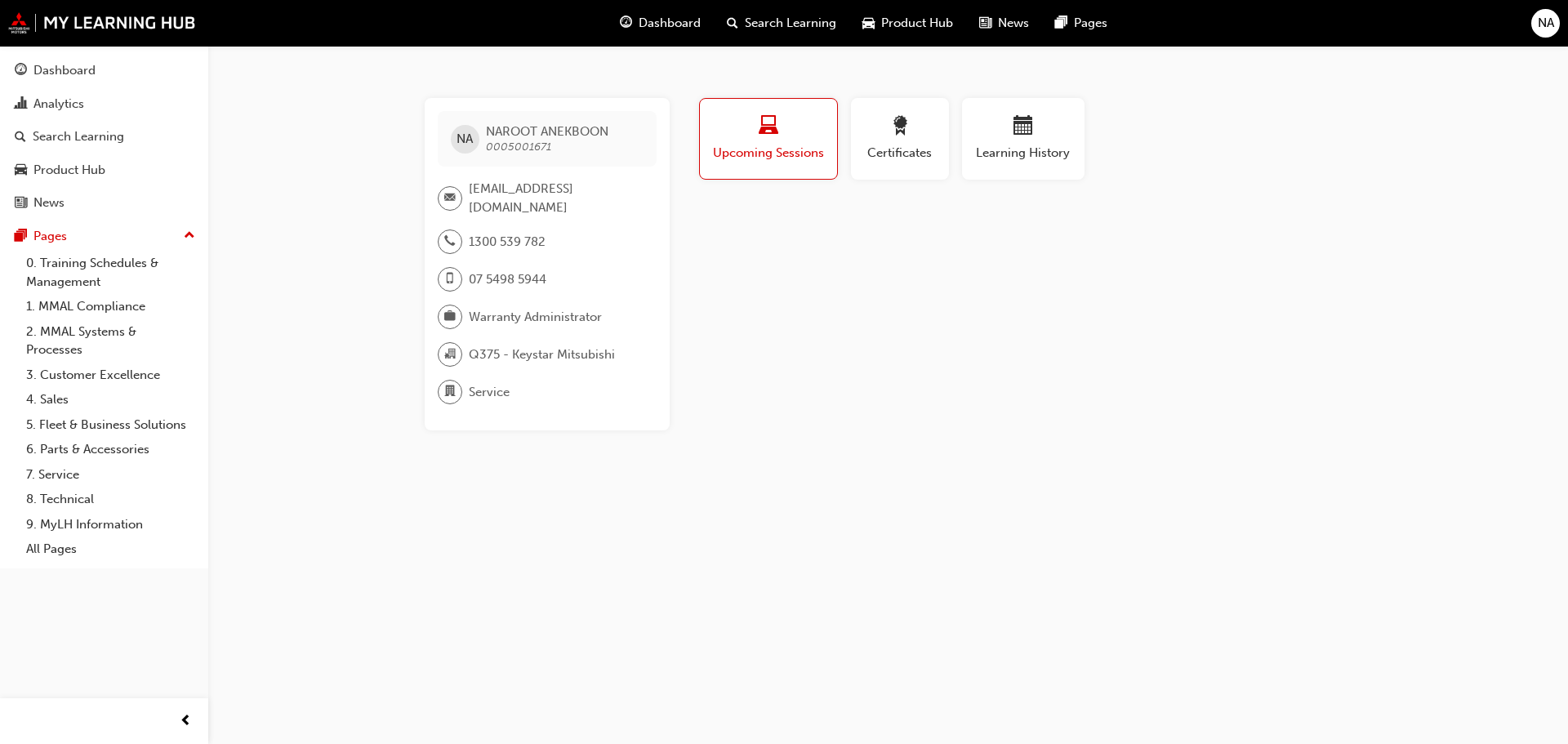
click at [1539, 22] on span "NA" at bounding box center [1545, 23] width 17 height 19
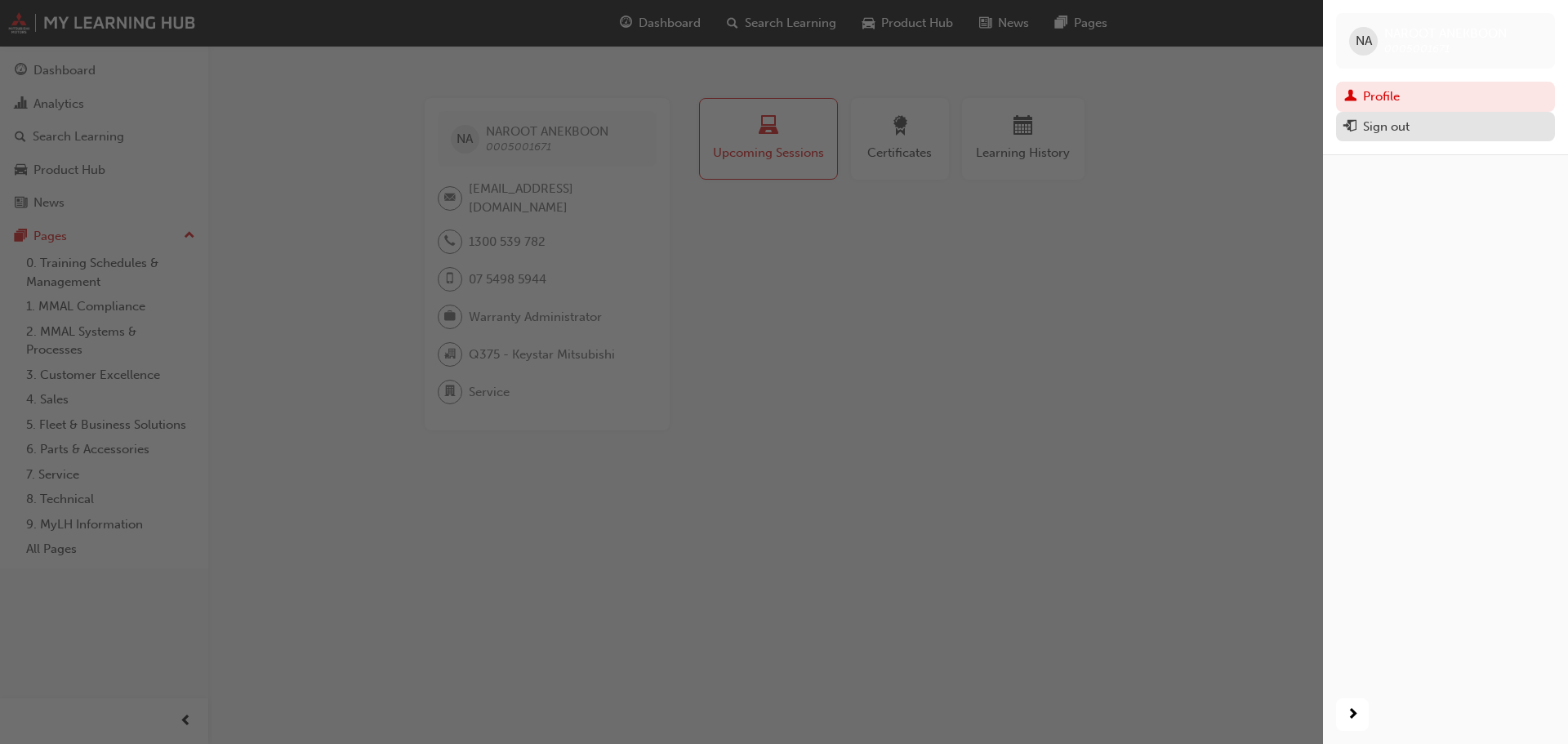
click at [1393, 142] on button "Sign out" at bounding box center [1445, 127] width 219 height 30
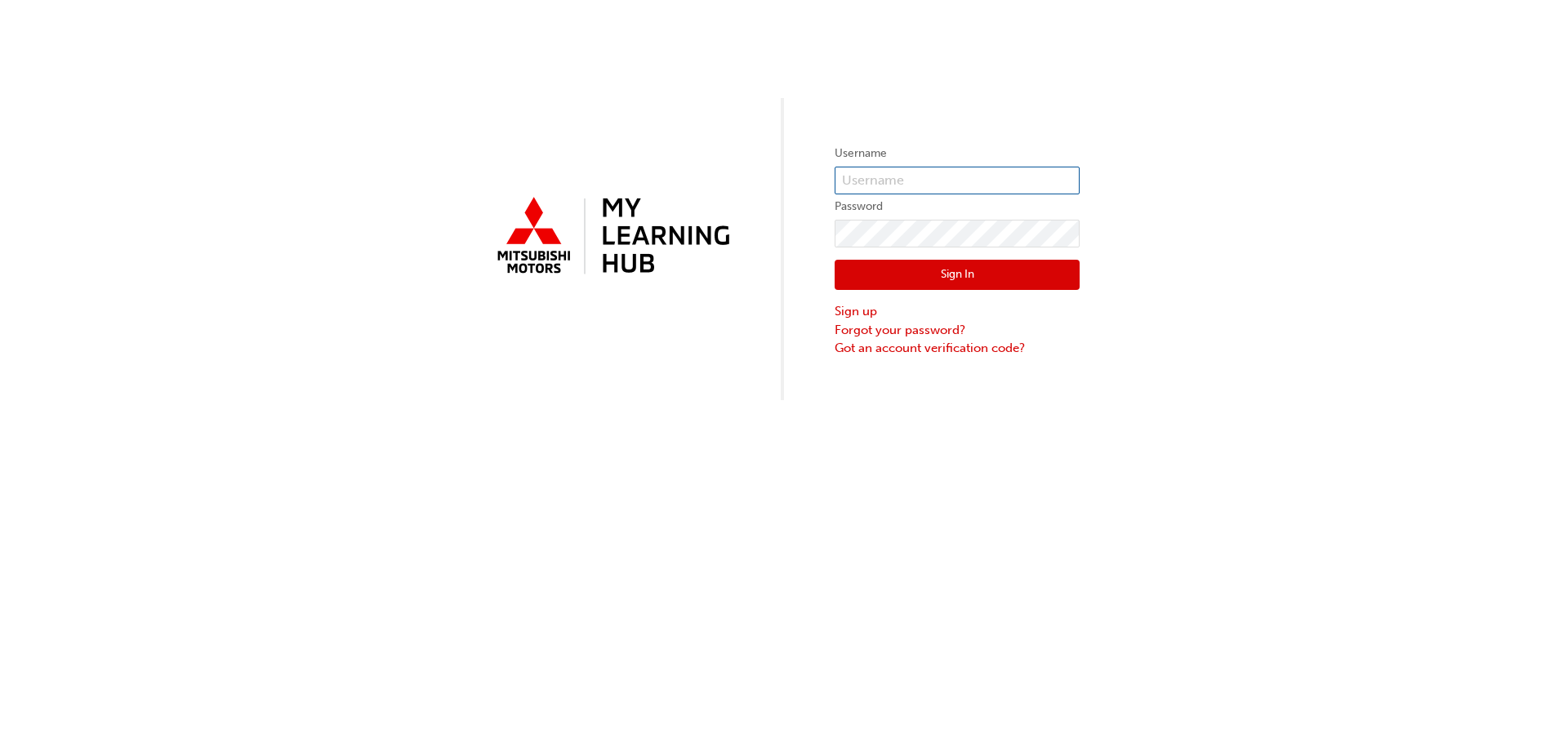
type input "0005001671"
click at [907, 183] on input "0005001671" at bounding box center [956, 181] width 245 height 28
click at [886, 272] on button "Sign In" at bounding box center [956, 275] width 245 height 31
